Goal: Information Seeking & Learning: Learn about a topic

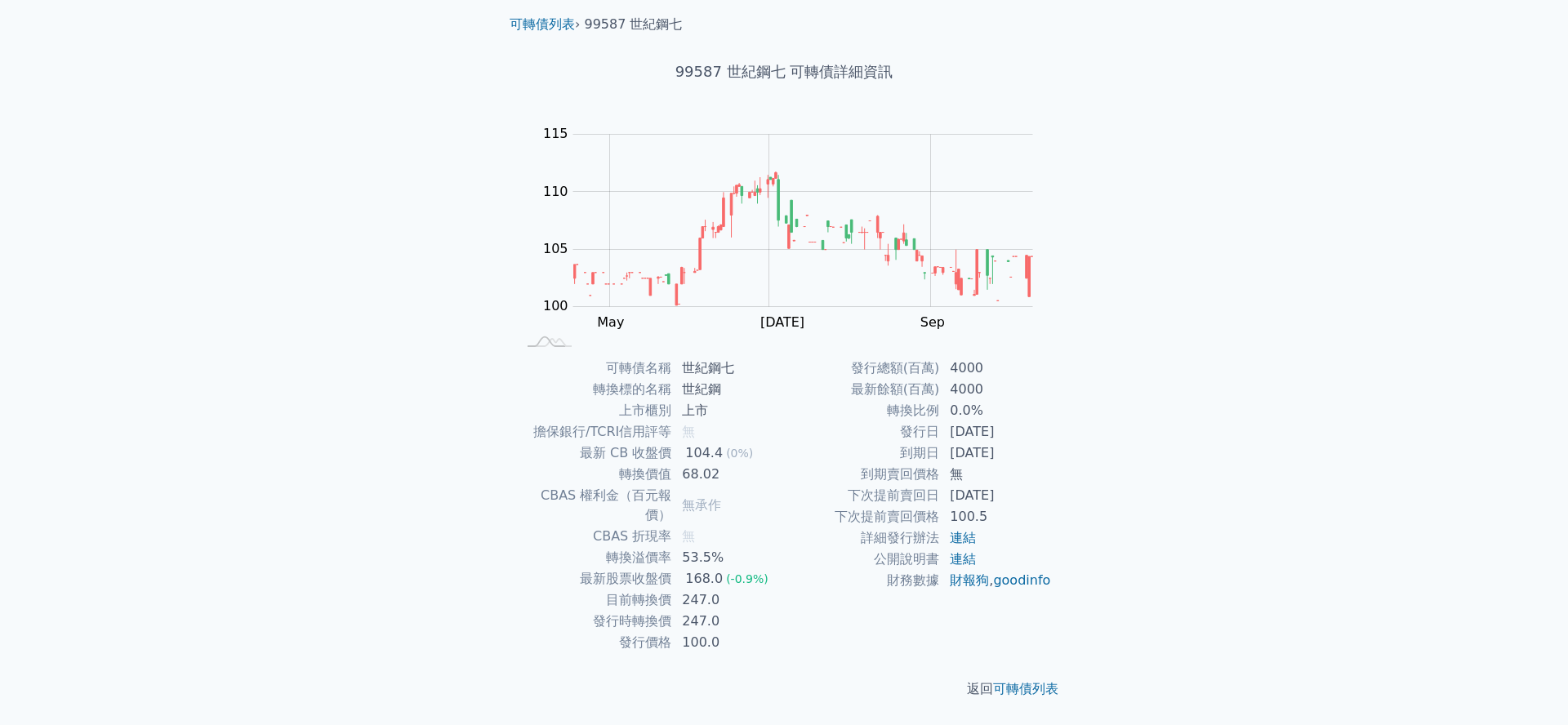
scroll to position [78, 0]
drag, startPoint x: 722, startPoint y: 596, endPoint x: 625, endPoint y: 581, distance: 98.2
click at [625, 581] on tbody "可轉債名稱 世紀鋼七 轉換標的名稱 世紀鋼 上市櫃別 上市 擔保銀行/TCRI信用評等 無 最新 CB 收盤價 104.4 (0%) 轉換價值 68.02 C…" at bounding box center [650, 504] width 268 height 295
click at [708, 632] on td "100.0" at bounding box center [727, 643] width 111 height 21
drag, startPoint x: 610, startPoint y: 559, endPoint x: 705, endPoint y: 549, distance: 95.5
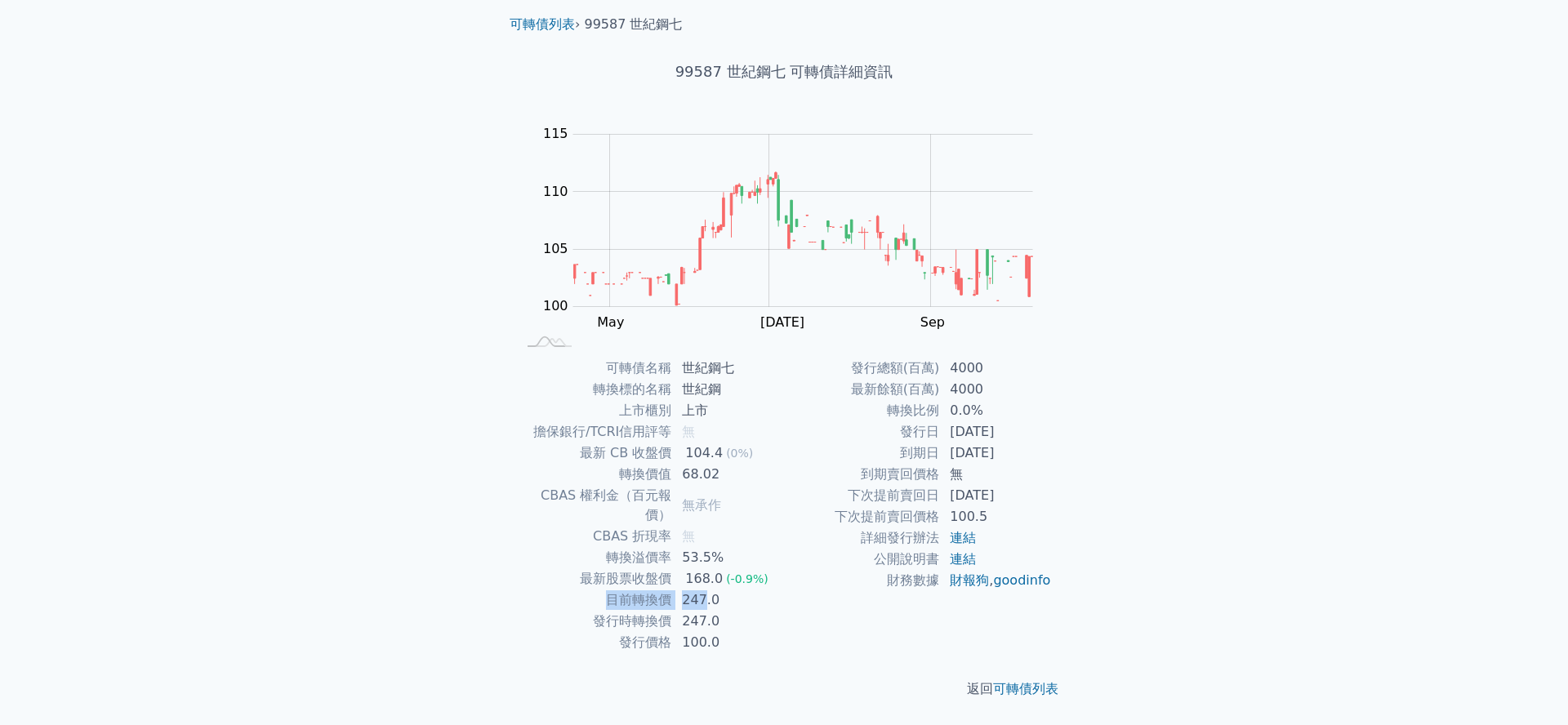
click at [705, 589] on tr "目前轉換價 247.0" at bounding box center [650, 600] width 268 height 21
click at [711, 589] on td "247.0" at bounding box center [727, 600] width 111 height 21
drag, startPoint x: 631, startPoint y: 450, endPoint x: 672, endPoint y: 440, distance: 42.2
click at [672, 464] on tr "轉換價值 68.02" at bounding box center [650, 474] width 268 height 21
click at [648, 464] on td "轉換價值" at bounding box center [594, 474] width 156 height 21
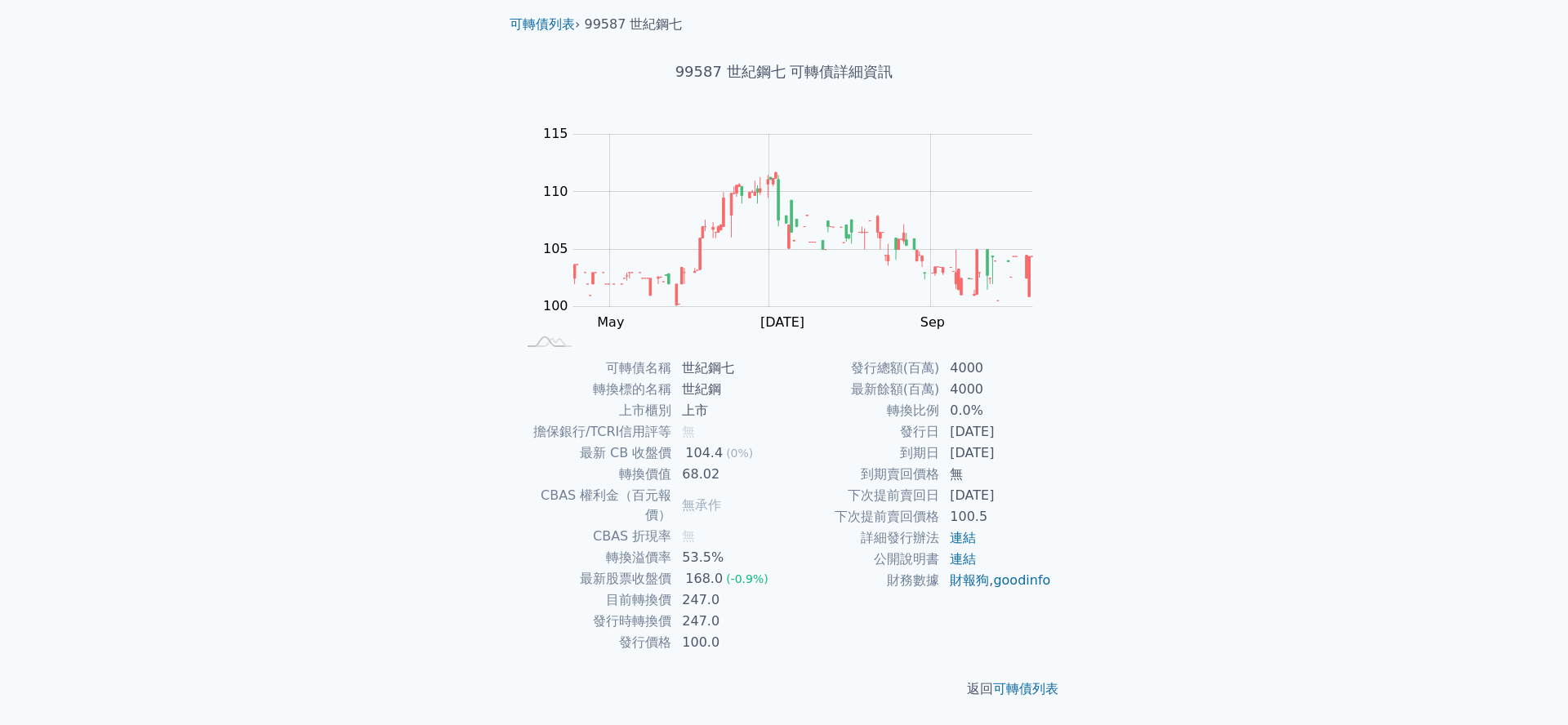
click at [614, 464] on td "轉換價值" at bounding box center [594, 474] width 156 height 21
drag, startPoint x: 569, startPoint y: 419, endPoint x: 675, endPoint y: 431, distance: 106.7
click at [675, 442] on tr "最新 CB 收盤價 104.4 (0%)" at bounding box center [650, 453] width 268 height 21
click at [756, 421] on td "無" at bounding box center [727, 432] width 111 height 21
click at [398, 137] on div "可轉債列表 財務數據 可轉債列表 財務數據 登入／註冊 登入／註冊 可轉債列表 › 99587 世紀鋼七 99587 世紀鋼七 可轉債詳細資訊 Zoom Ou…" at bounding box center [784, 337] width 1568 height 775
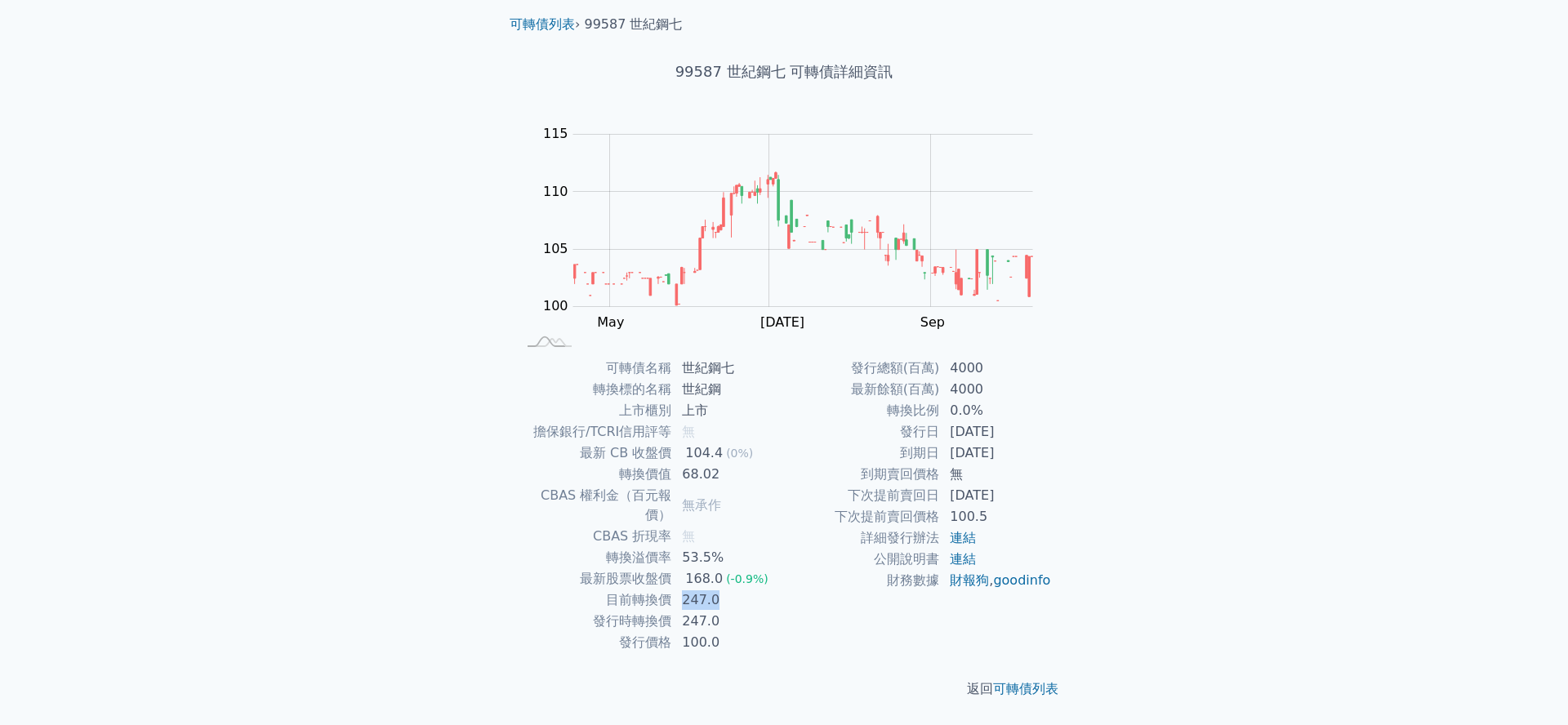
drag, startPoint x: 684, startPoint y: 556, endPoint x: 720, endPoint y: 543, distance: 38.3
click at [720, 589] on td "247.0" at bounding box center [727, 600] width 111 height 21
drag, startPoint x: 588, startPoint y: 584, endPoint x: 725, endPoint y: 580, distance: 137.1
click at [725, 580] on tbody "可轉債名稱 世紀鋼七 轉換標的名稱 世紀鋼 上市櫃別 上市 擔保銀行/TCRI信用評等 無 最新 CB 收盤價 104.4 (0%) 轉換價值 68.02 C…" at bounding box center [650, 504] width 268 height 295
click at [696, 611] on td "247.0" at bounding box center [727, 621] width 111 height 21
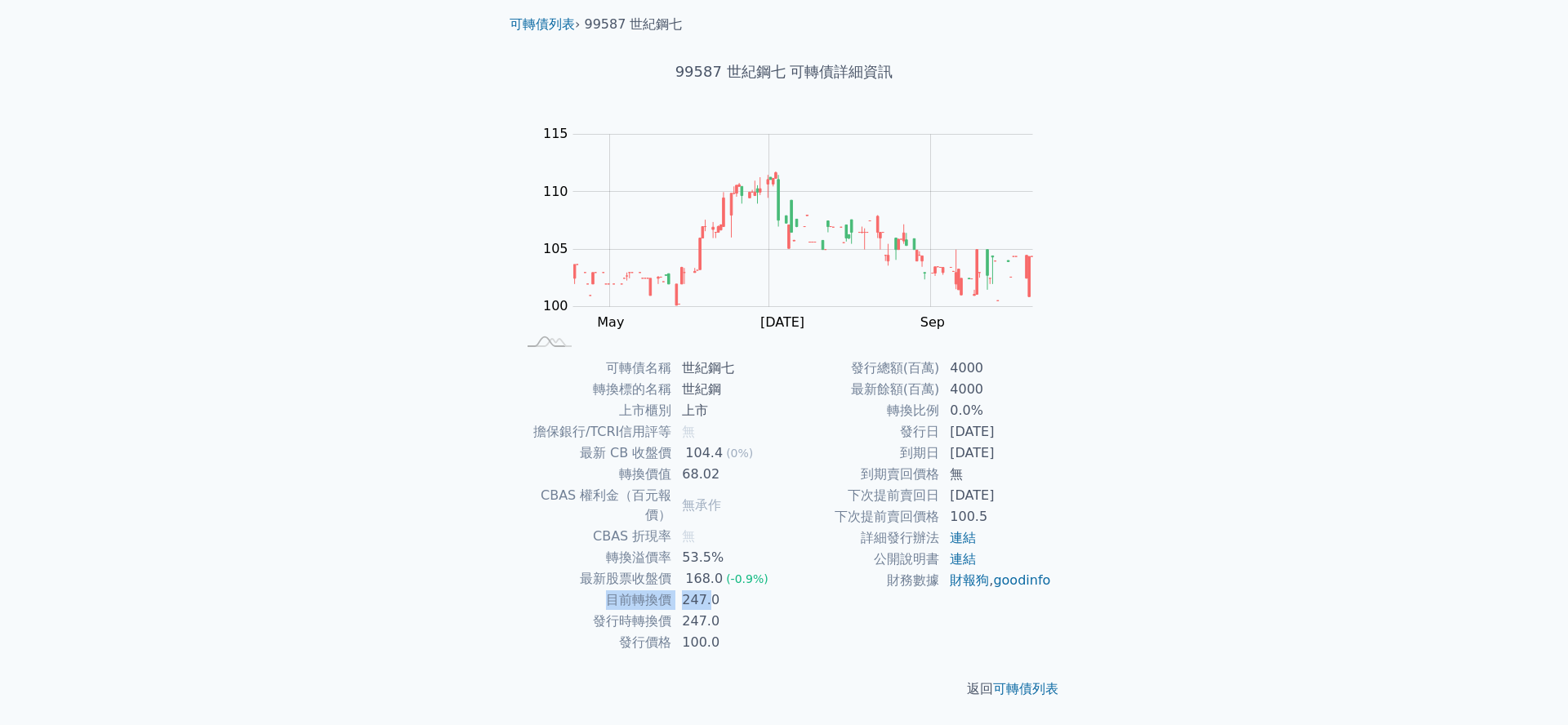
drag, startPoint x: 614, startPoint y: 554, endPoint x: 710, endPoint y: 558, distance: 96.1
click at [710, 589] on tr "目前轉換價 247.0" at bounding box center [650, 600] width 268 height 21
drag, startPoint x: 617, startPoint y: 450, endPoint x: 728, endPoint y: 454, distance: 111.1
click at [728, 464] on tr "轉換價值 68.02" at bounding box center [650, 474] width 268 height 21
click at [736, 446] on span "(0%)" at bounding box center [739, 452] width 27 height 13
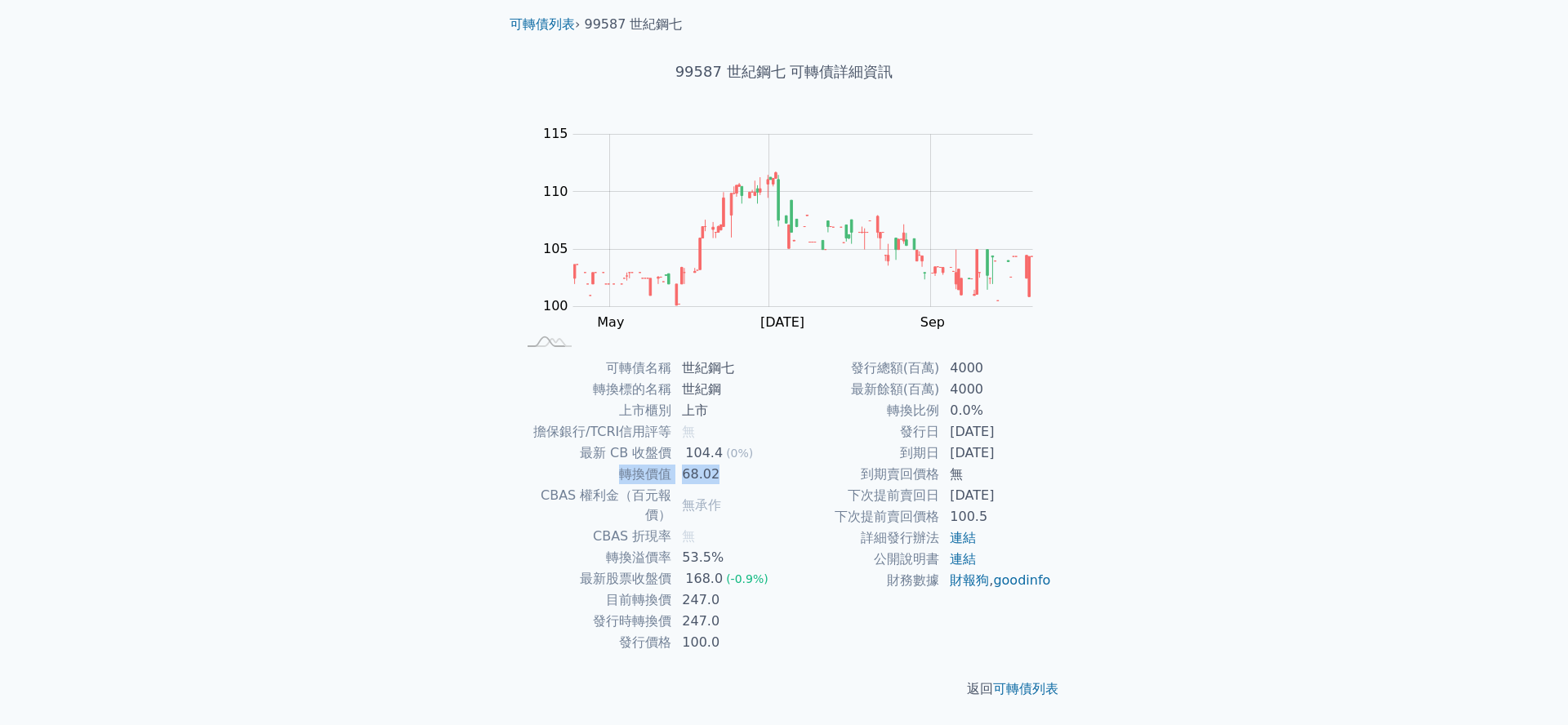
drag, startPoint x: 611, startPoint y: 448, endPoint x: 721, endPoint y: 455, distance: 110.2
click at [721, 464] on tr "轉換價值 68.02" at bounding box center [650, 474] width 268 height 21
